Goal: Task Accomplishment & Management: Use online tool/utility

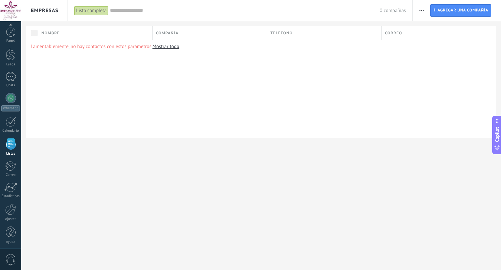
scroll to position [2, 0]
click at [21, 98] on div "Nombre Compañía Teléfono Correo Lamentablemente, no hay contactos con estos par…" at bounding box center [261, 82] width 480 height 112
click at [11, 98] on div at bounding box center [11, 96] width 10 height 10
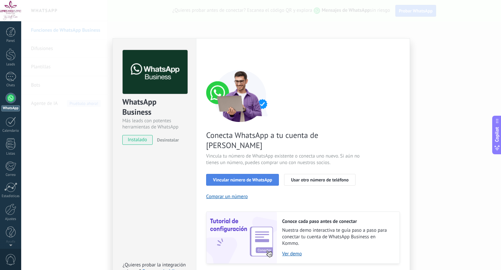
click at [252, 174] on button "Vincular número de WhatsApp" at bounding box center [242, 180] width 73 height 12
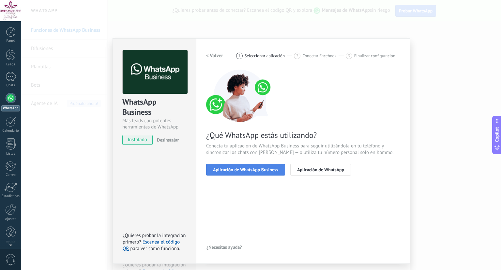
click at [262, 165] on button "Aplicación de WhatsApp Business" at bounding box center [245, 169] width 79 height 12
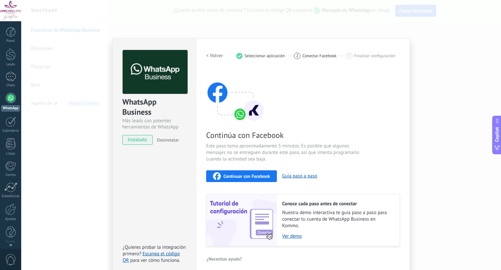
click at [247, 176] on span "Continuar con Facebook" at bounding box center [247, 176] width 47 height 5
click at [459, 59] on div "WhatsApp Business Más leads con potentes herramientas de WhatsApp instalado Des…" at bounding box center [261, 135] width 480 height 270
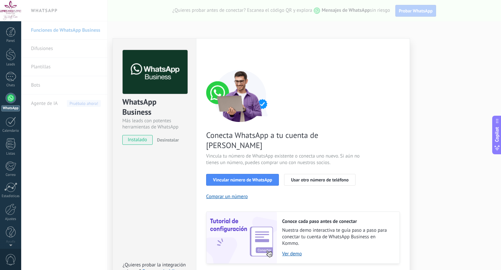
click at [459, 59] on div "WhatsApp Business Más leads con potentes herramientas de WhatsApp instalado Des…" at bounding box center [261, 135] width 480 height 270
